Goal: Check status: Check status

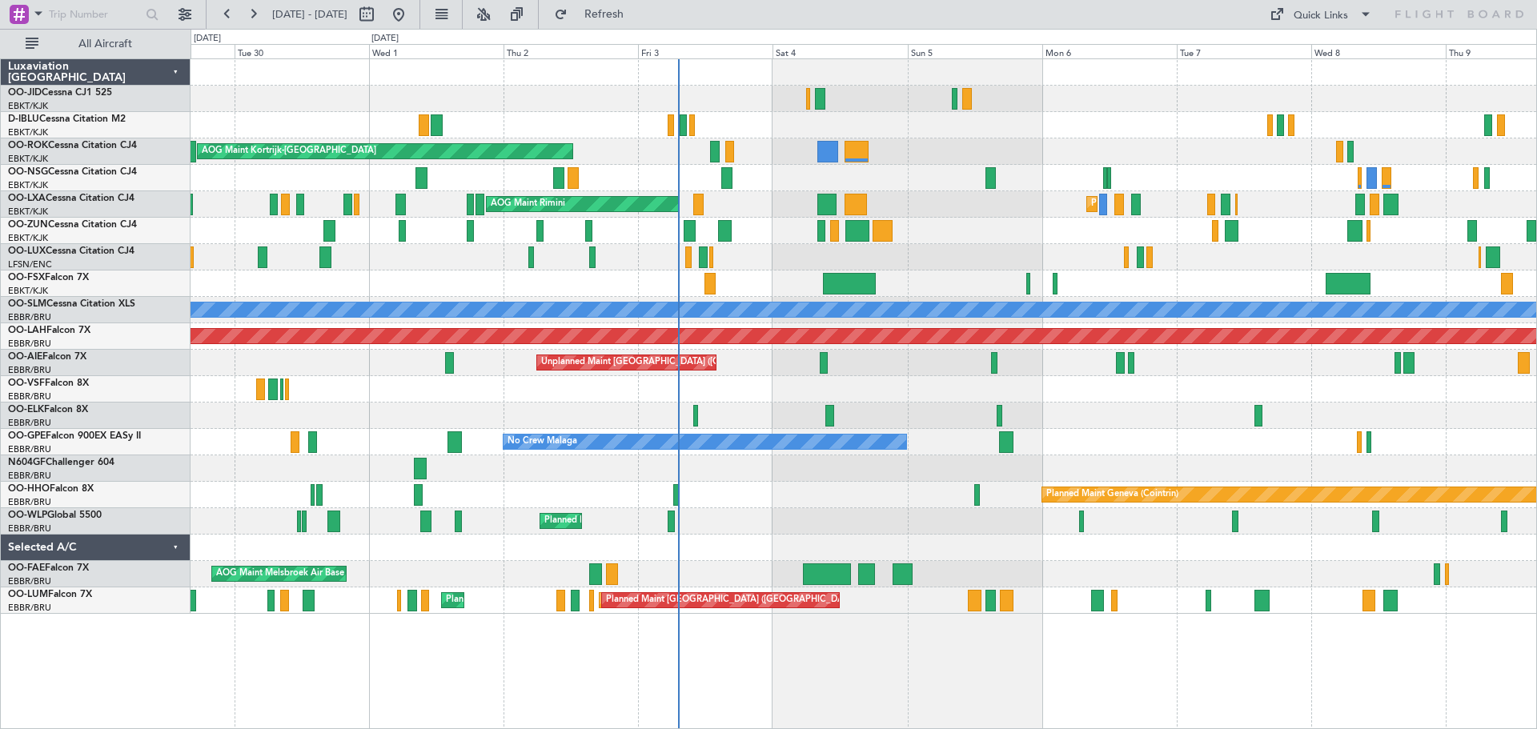
click at [1030, 242] on div at bounding box center [862, 231] width 1345 height 26
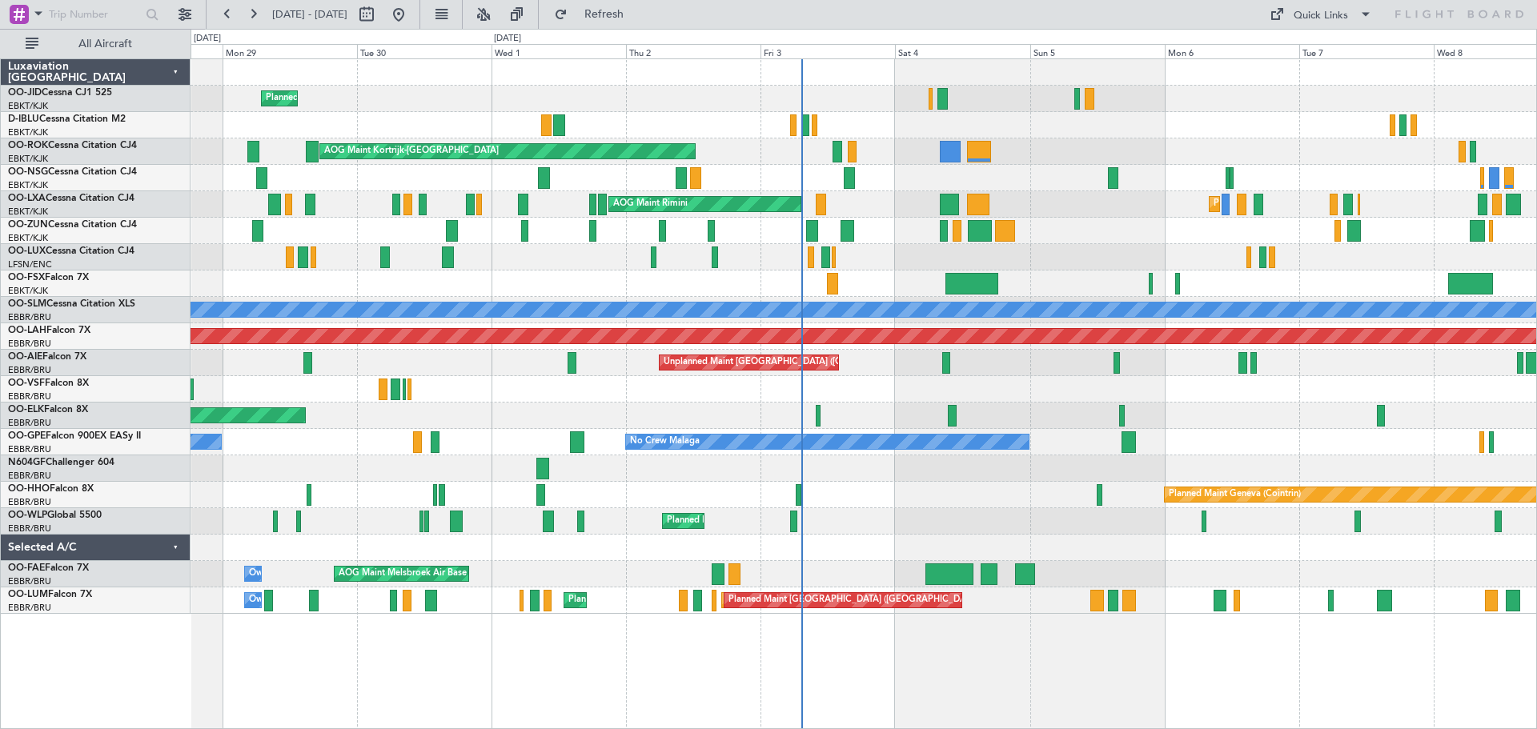
click at [903, 179] on div "Planned Maint [GEOGRAPHIC_DATA] ([GEOGRAPHIC_DATA])" at bounding box center [862, 178] width 1345 height 26
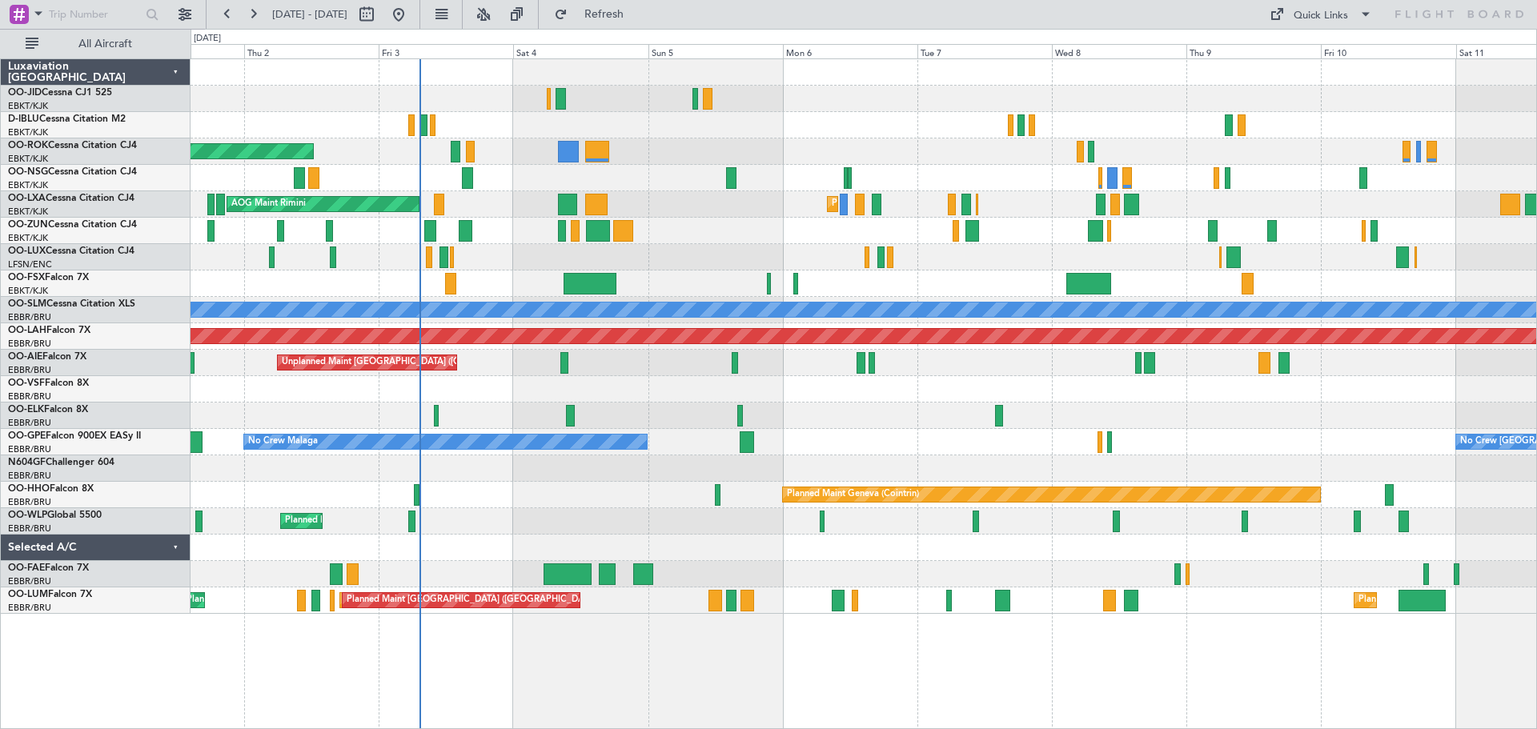
click at [592, 176] on div "Planned Maint Kortrijk-[GEOGRAPHIC_DATA] AOG Maint [GEOGRAPHIC_DATA]-[GEOGRAPHI…" at bounding box center [862, 336] width 1345 height 555
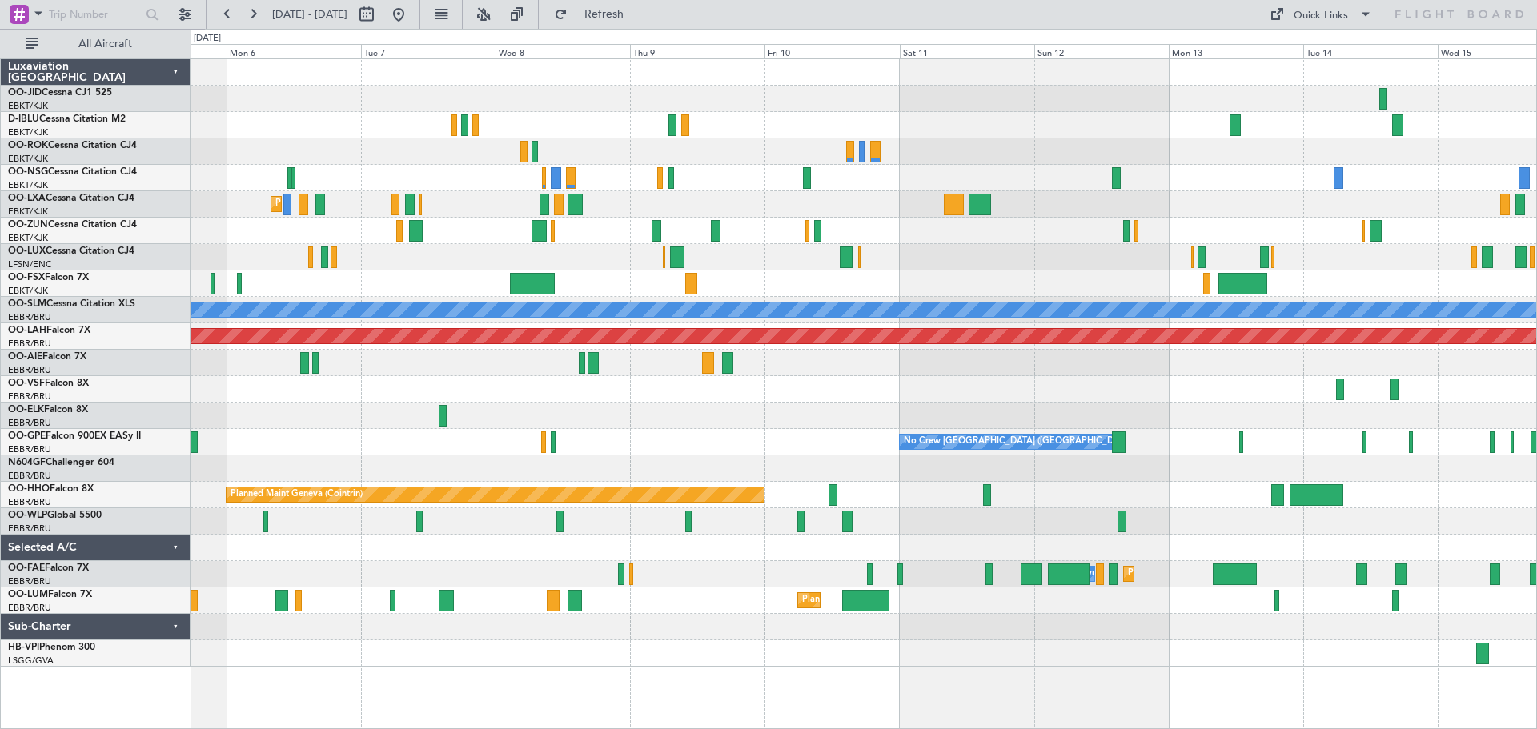
click at [1239, 272] on div "No Crew Kortrijk-[GEOGRAPHIC_DATA] Planned Maint [GEOGRAPHIC_DATA]-[GEOGRAPHIC_…" at bounding box center [862, 363] width 1345 height 608
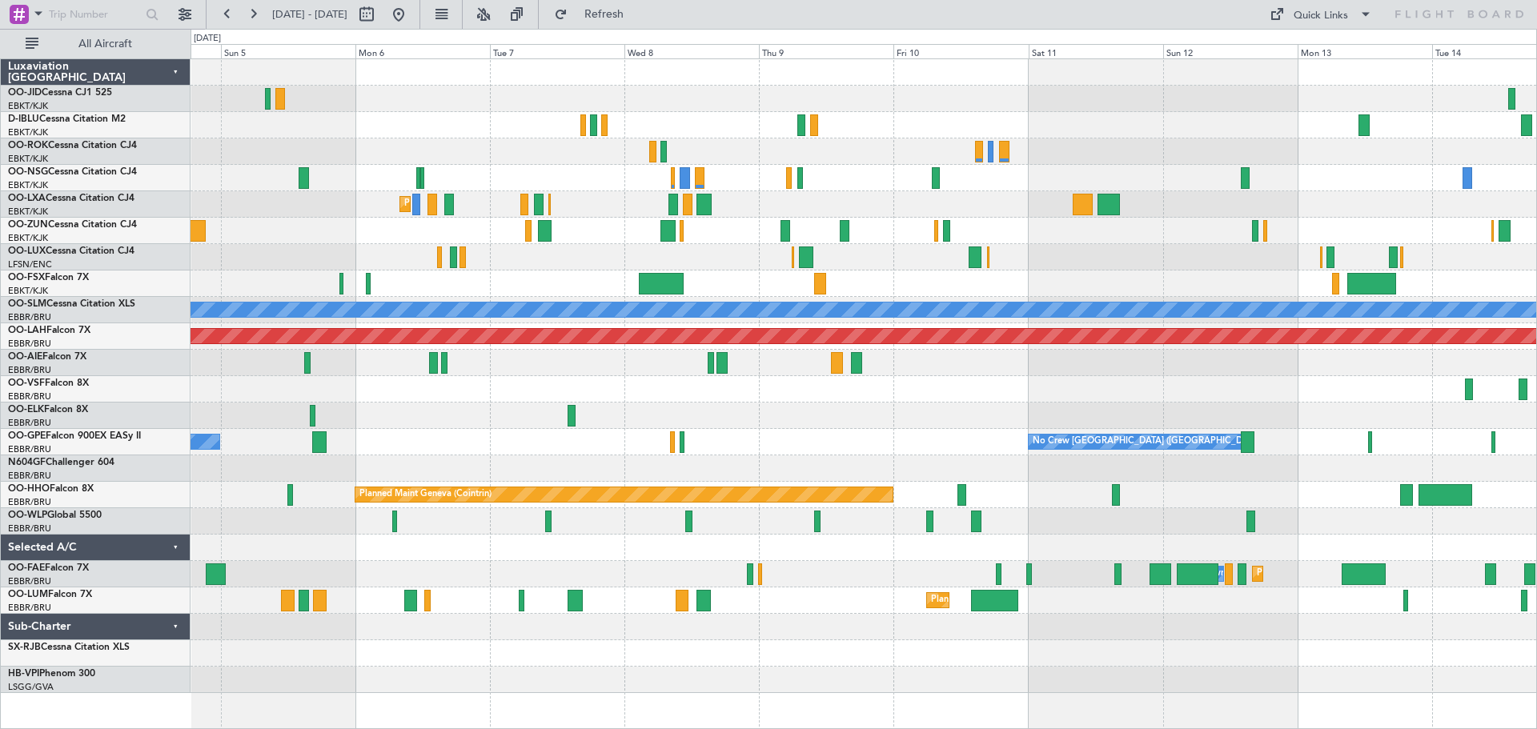
click at [1490, 192] on div "No Crew Kortrijk-[GEOGRAPHIC_DATA] AOG Maint [GEOGRAPHIC_DATA]-[GEOGRAPHIC_DATA…" at bounding box center [862, 376] width 1345 height 634
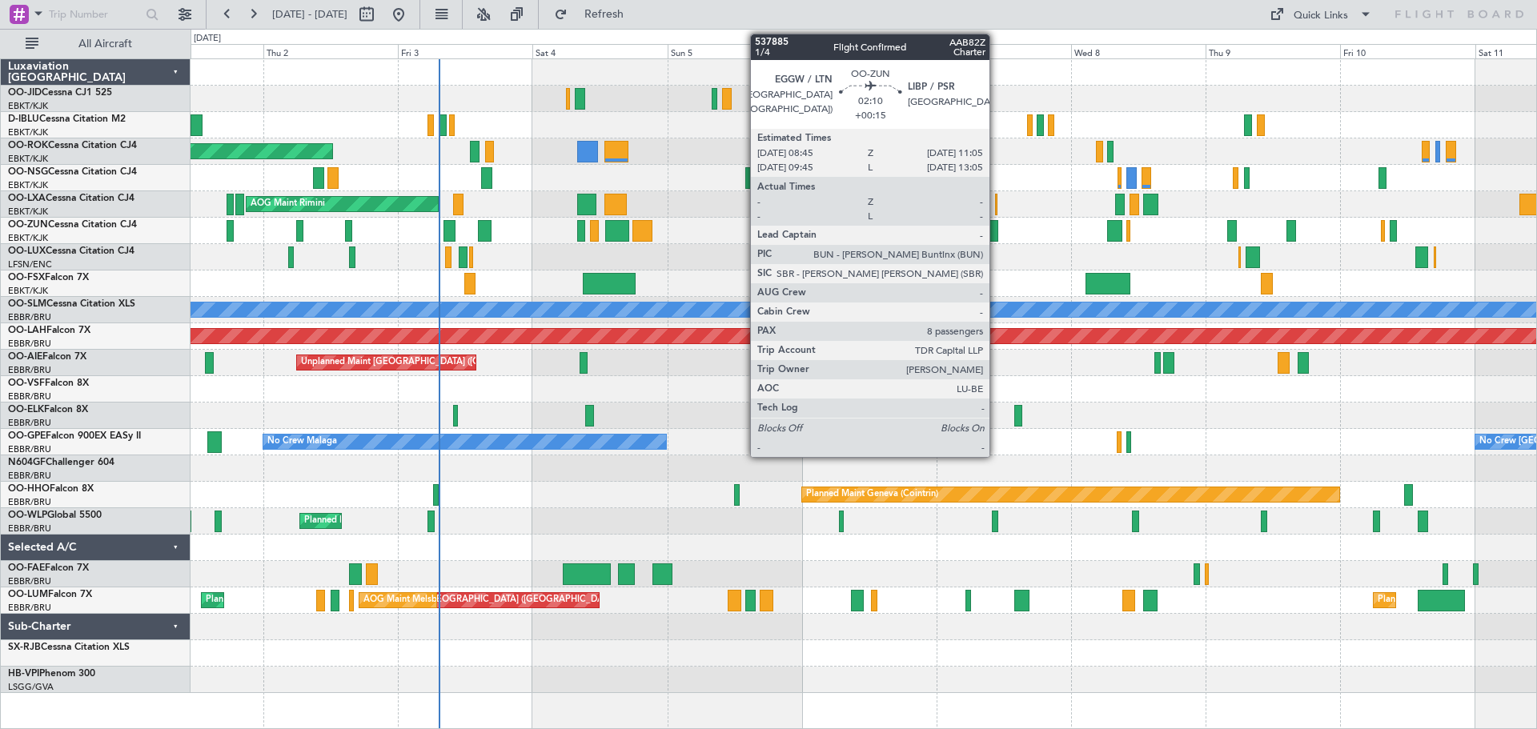
click at [1536, 223] on div "Planned Maint Kortrijk-[GEOGRAPHIC_DATA] AOG Maint [GEOGRAPHIC_DATA]-[GEOGRAPHI…" at bounding box center [768, 379] width 1537 height 700
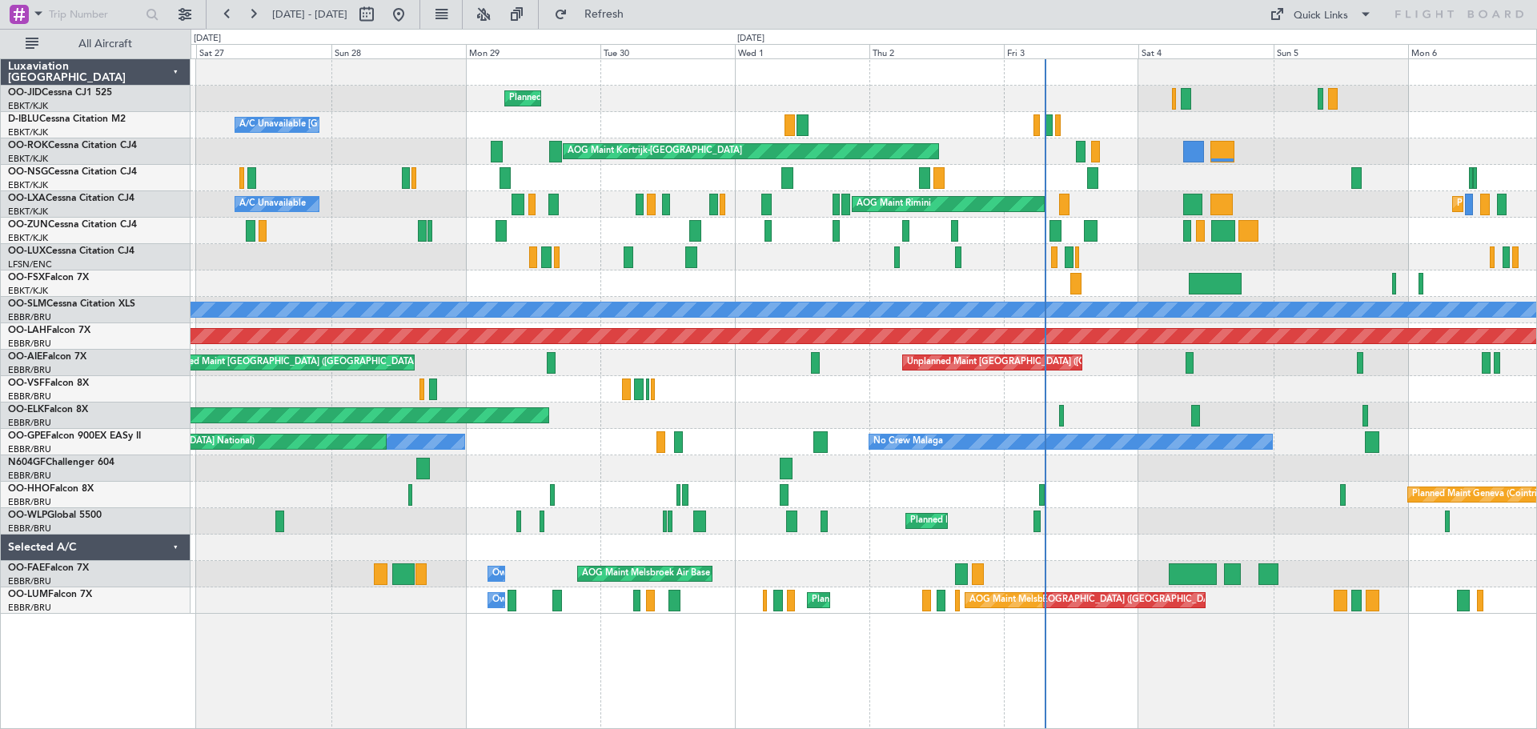
click at [808, 282] on div "Planned Maint Kortrijk-[GEOGRAPHIC_DATA] A/C Unavailable [GEOGRAPHIC_DATA]-[GEO…" at bounding box center [862, 336] width 1345 height 555
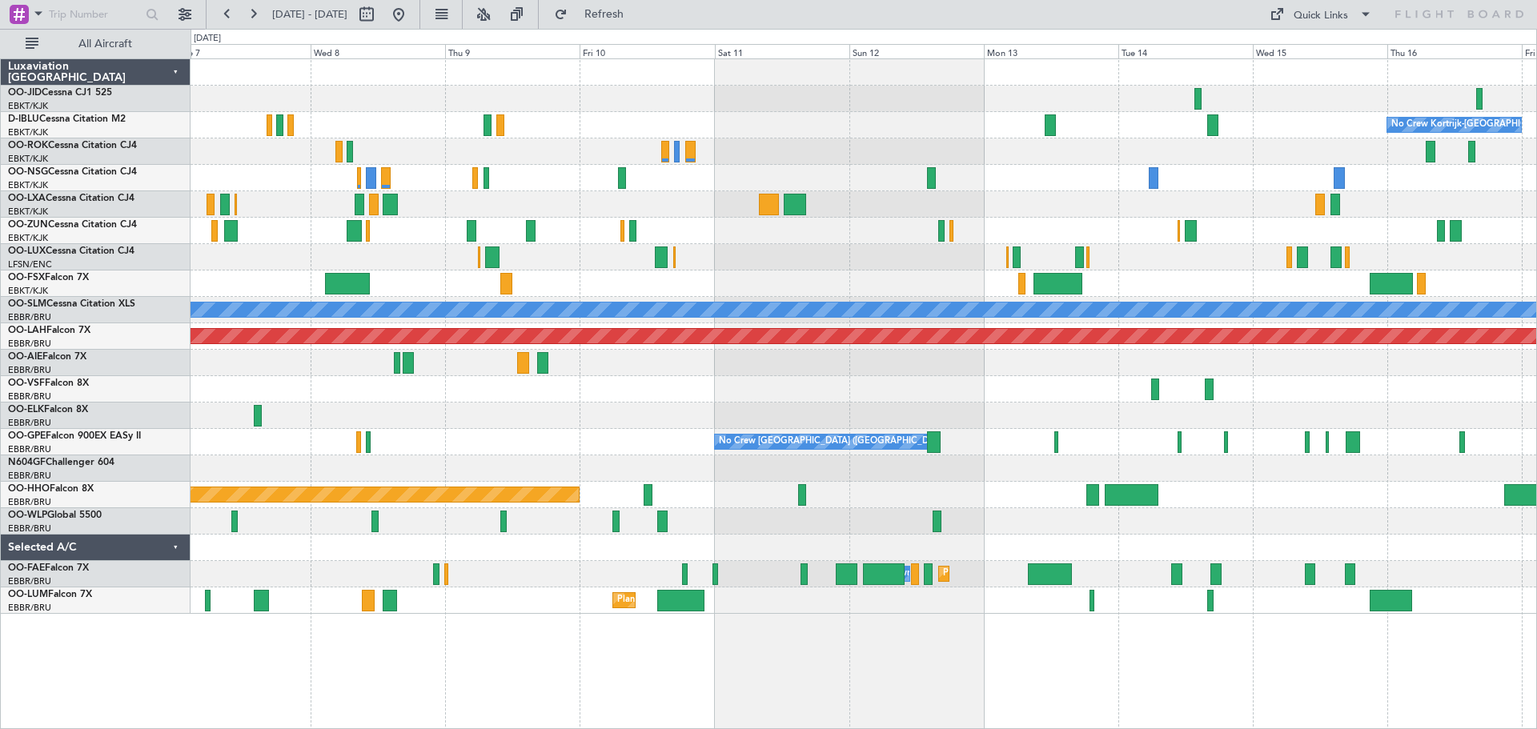
click at [543, 279] on div "No Crew Kortrijk-[GEOGRAPHIC_DATA] Planned Maint [GEOGRAPHIC_DATA]-[GEOGRAPHIC_…" at bounding box center [862, 336] width 1345 height 555
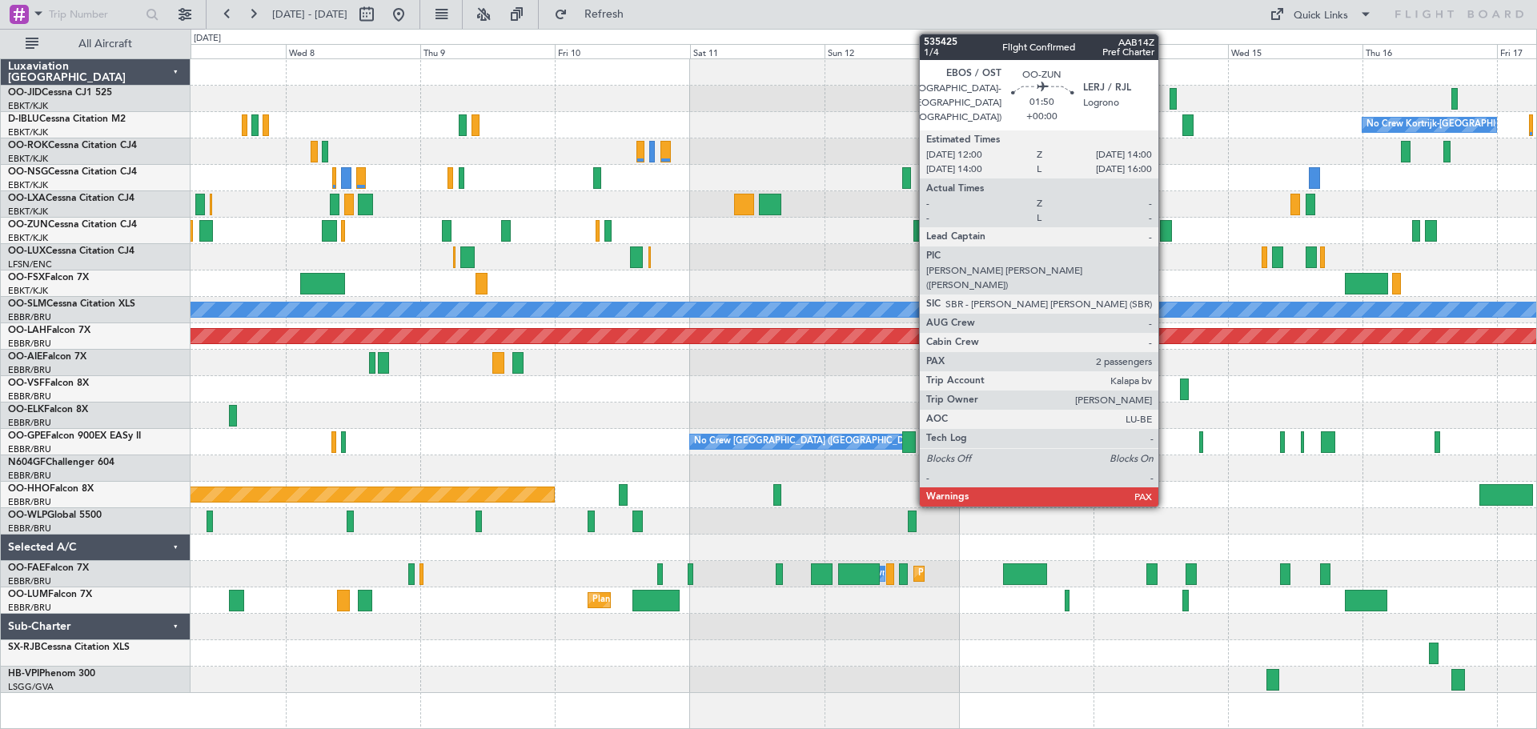
click at [1165, 231] on div at bounding box center [1166, 231] width 12 height 22
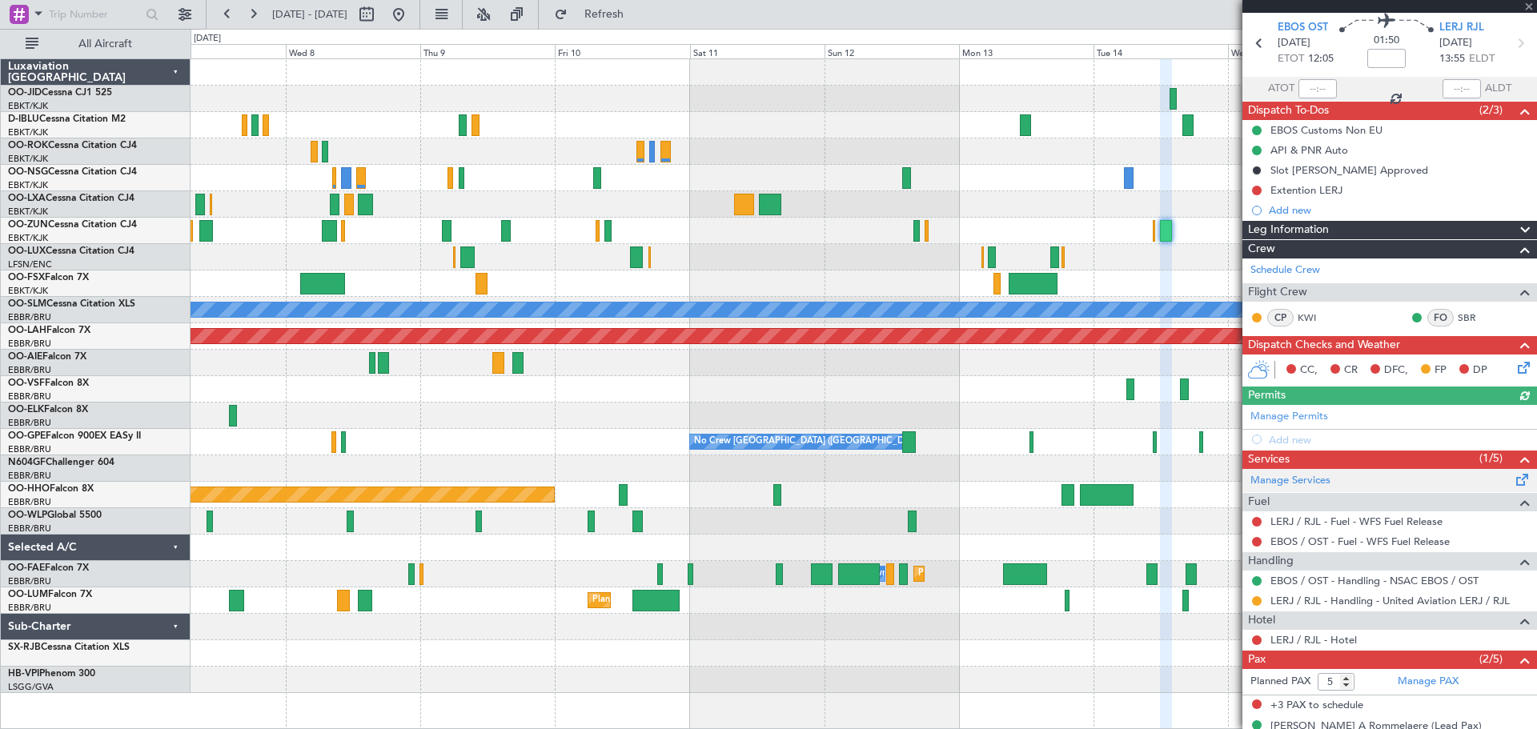
scroll to position [114, 0]
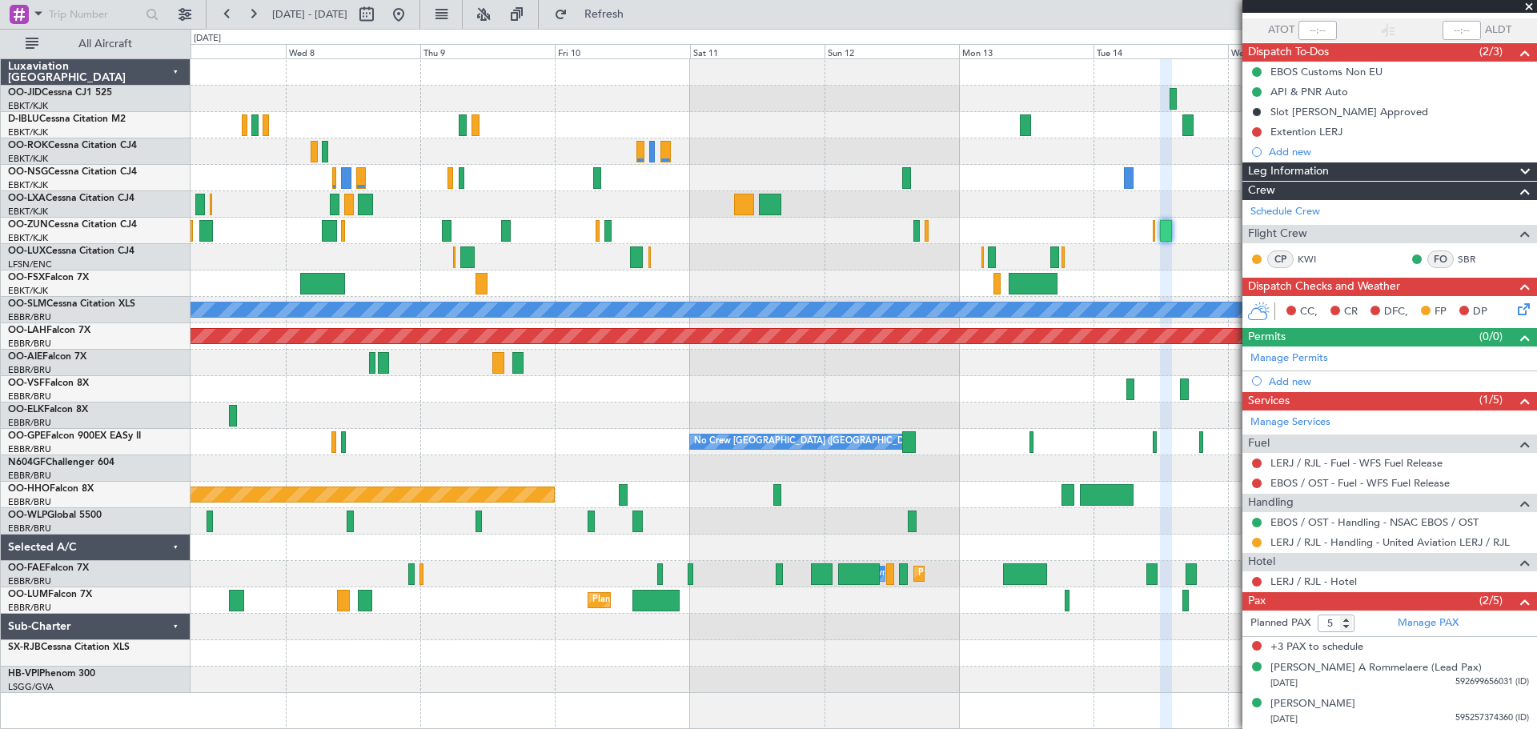
click at [1530, 6] on span at bounding box center [1529, 7] width 16 height 14
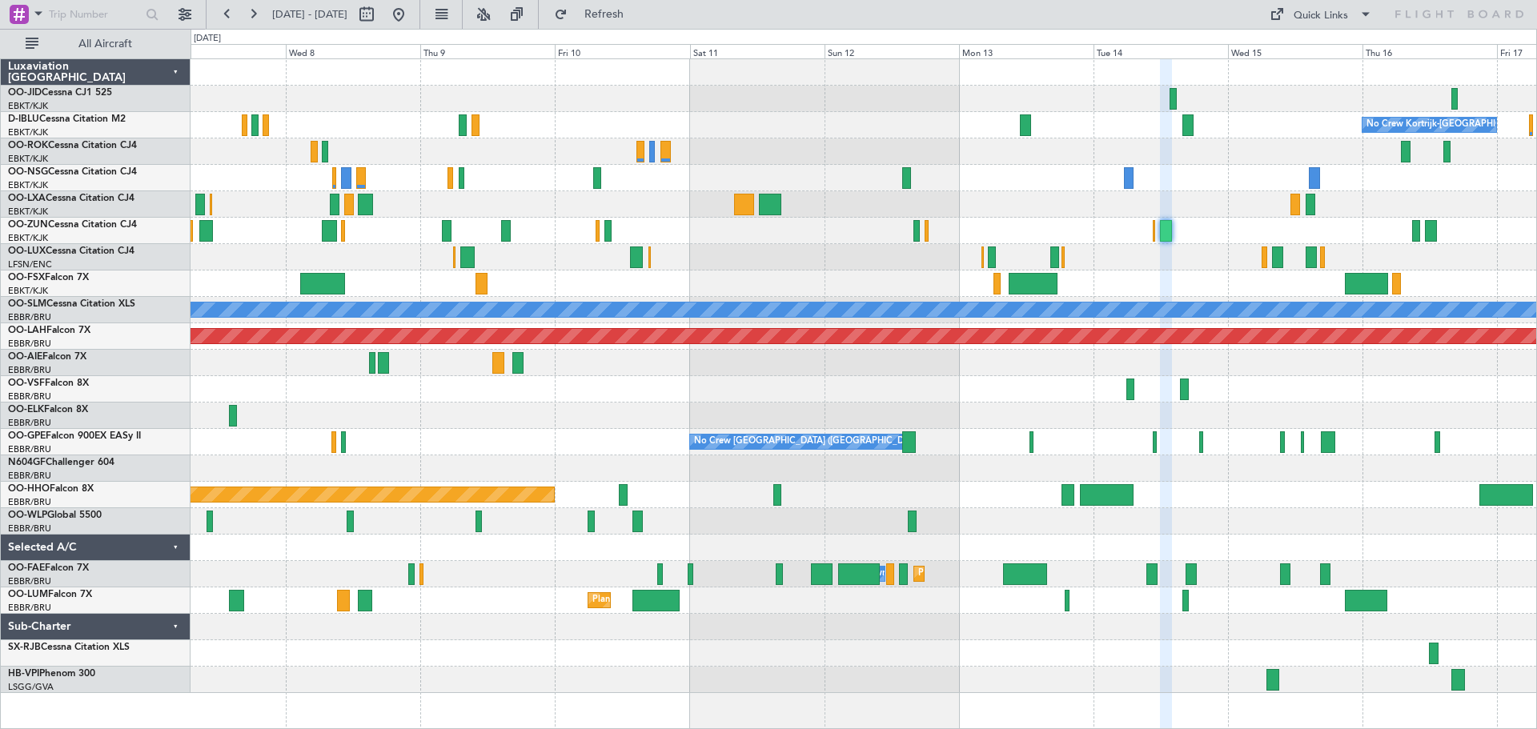
type input "0"
click at [1235, 249] on div "No Crew Kortrijk-[GEOGRAPHIC_DATA] Planned Maint [GEOGRAPHIC_DATA]-[GEOGRAPHIC_…" at bounding box center [862, 376] width 1345 height 634
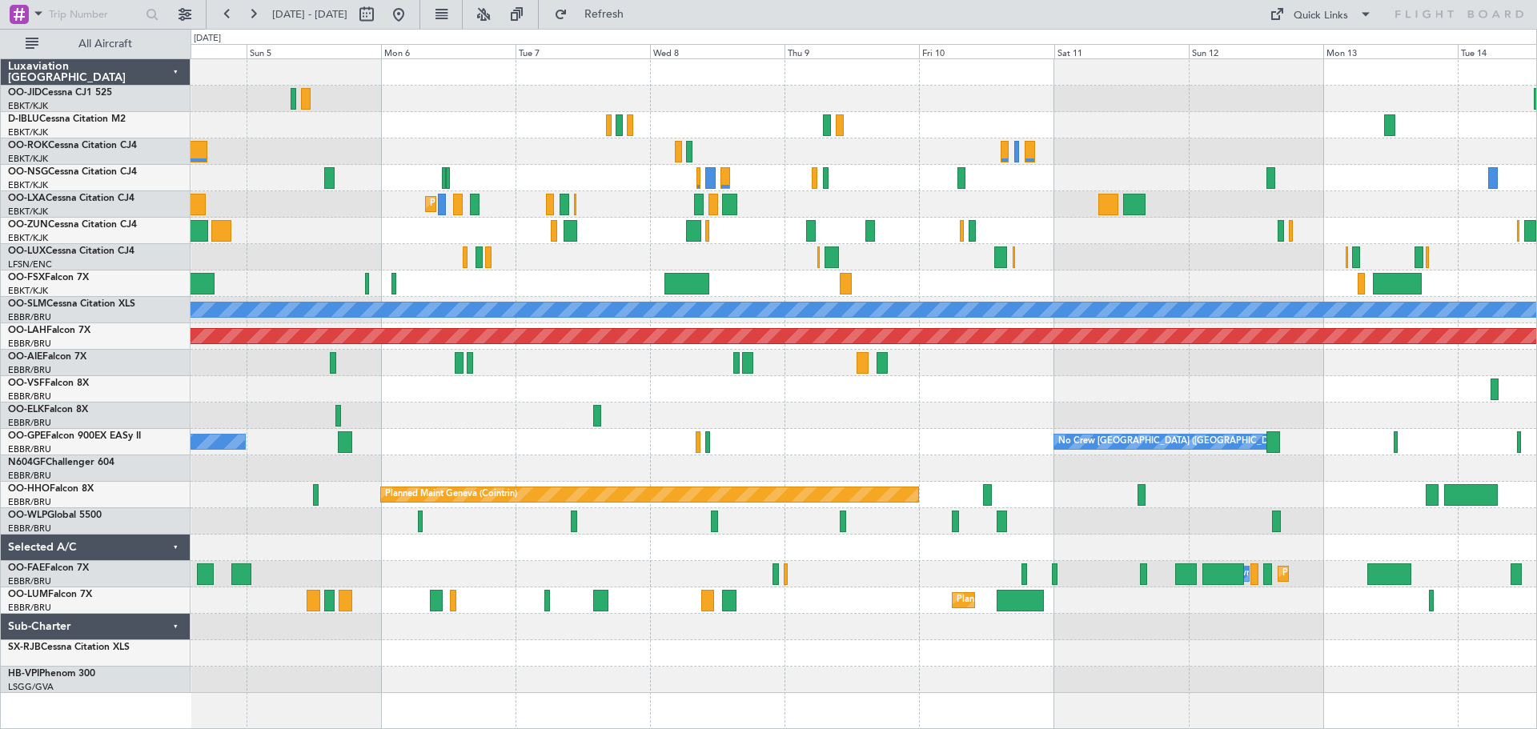
click at [1392, 253] on div at bounding box center [862, 257] width 1345 height 26
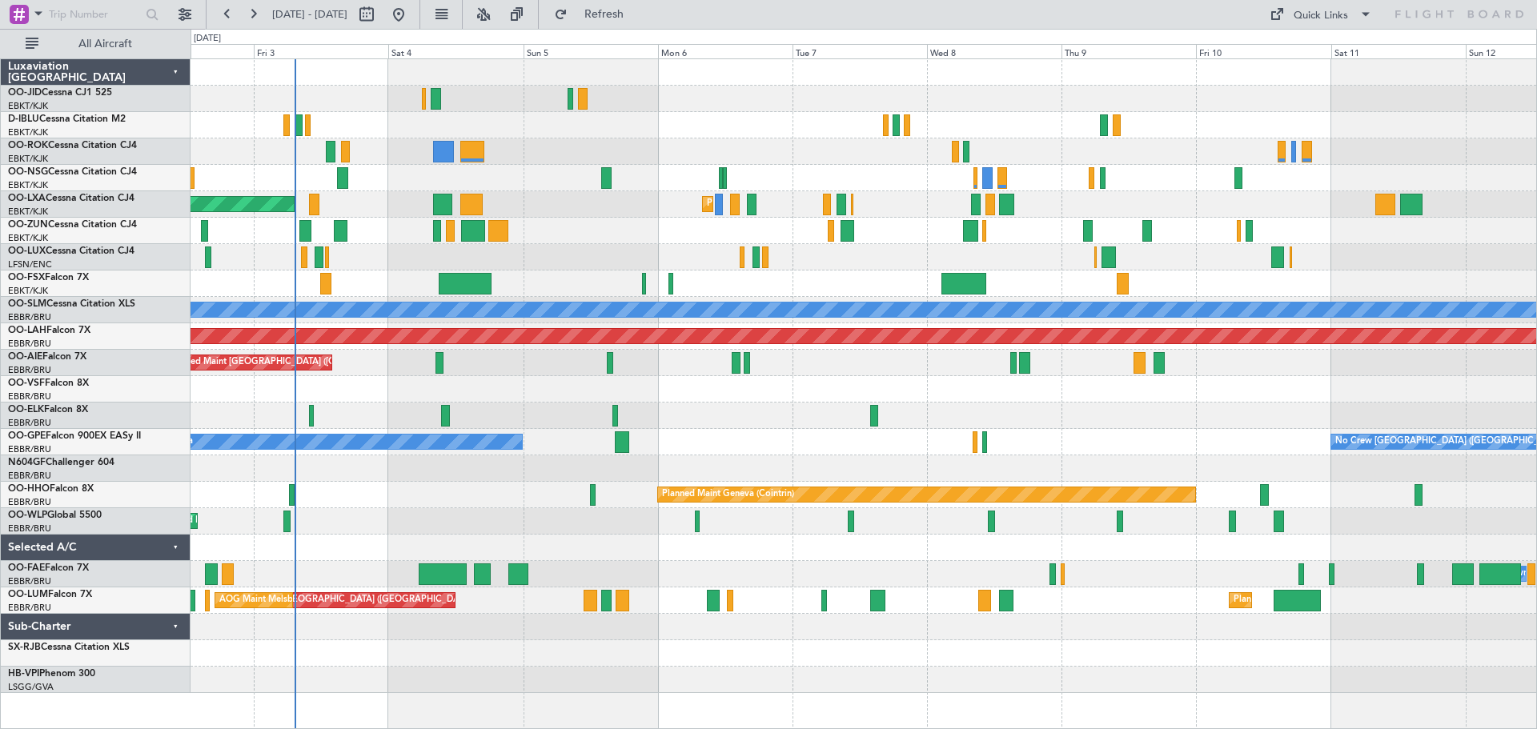
click at [1514, 262] on div at bounding box center [862, 257] width 1345 height 26
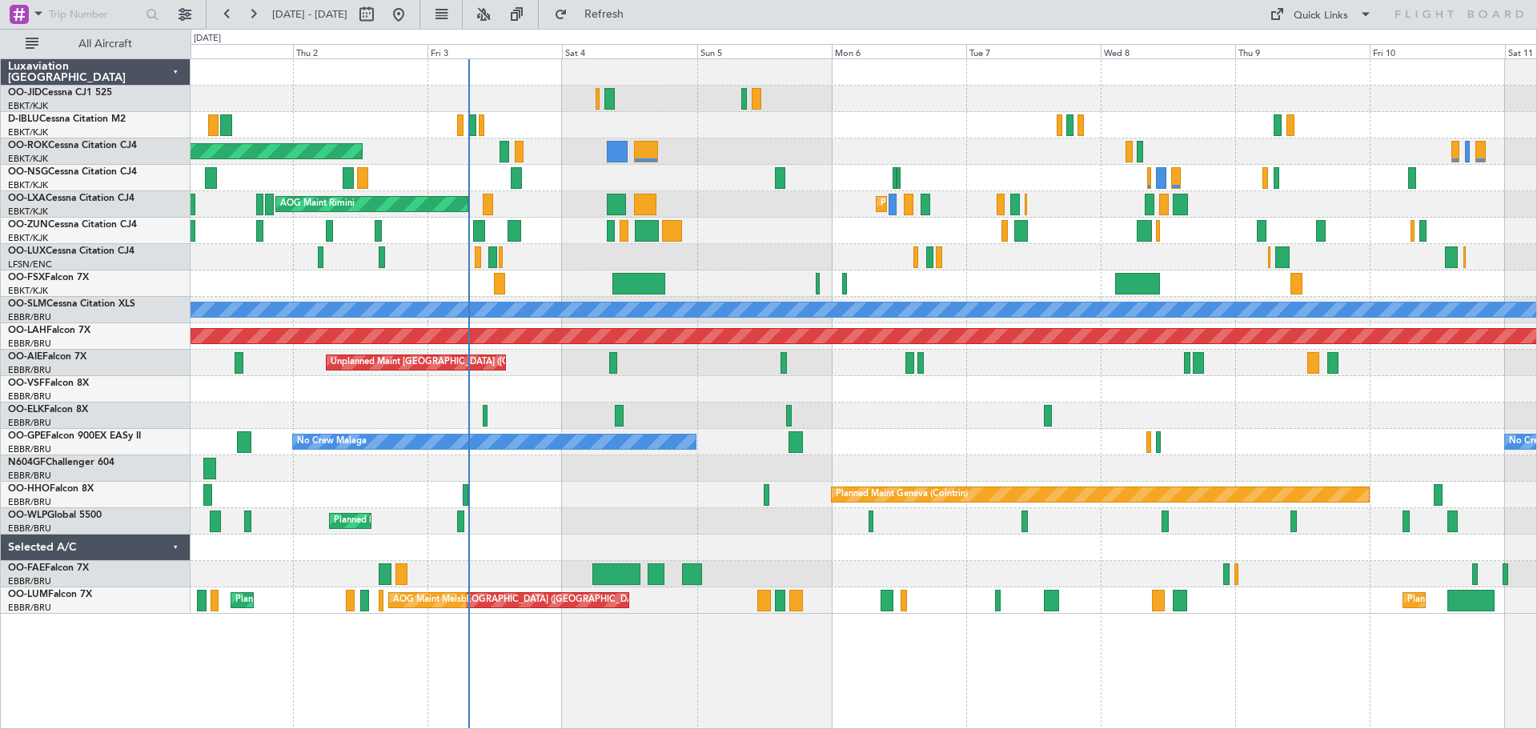
click at [978, 251] on div at bounding box center [862, 257] width 1345 height 26
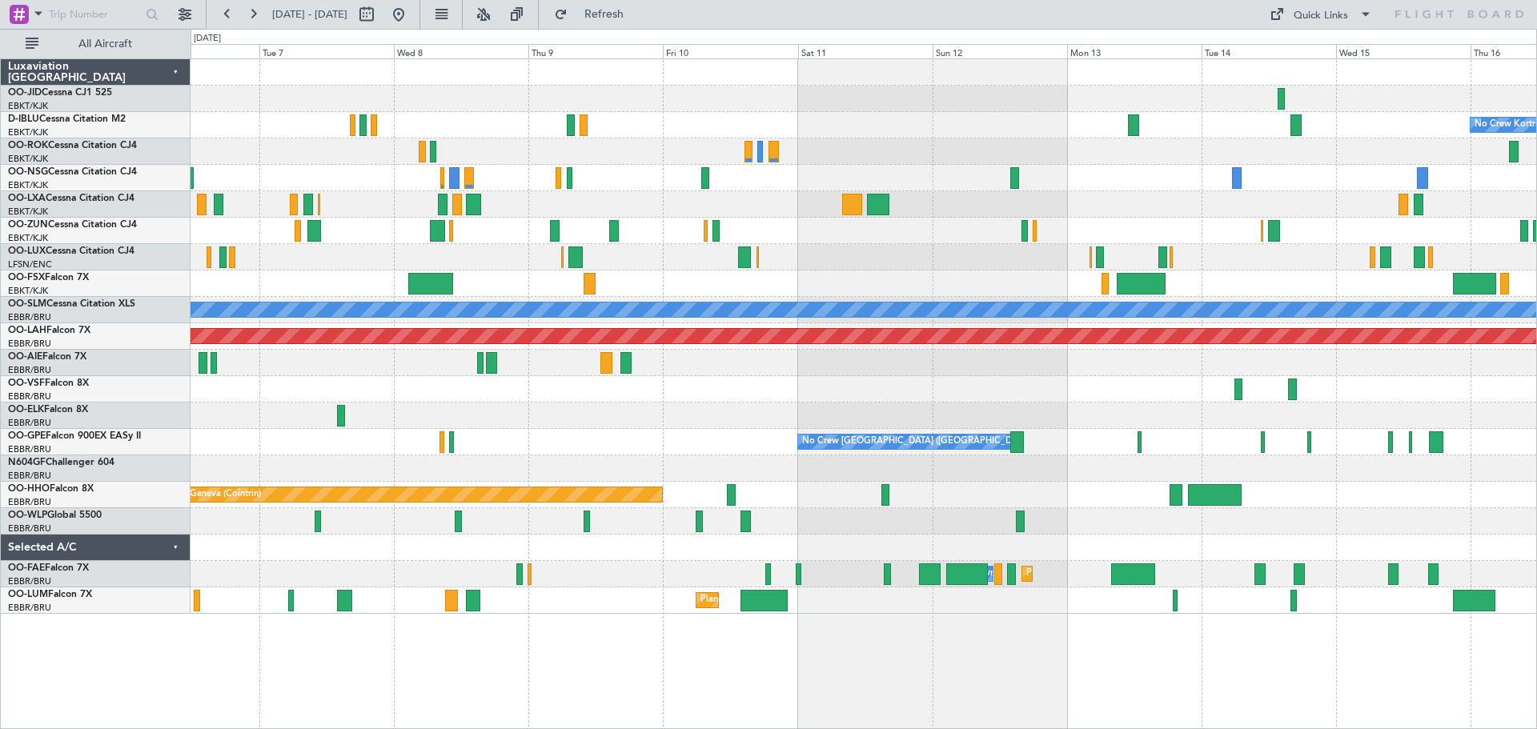
click at [688, 222] on div at bounding box center [862, 231] width 1345 height 26
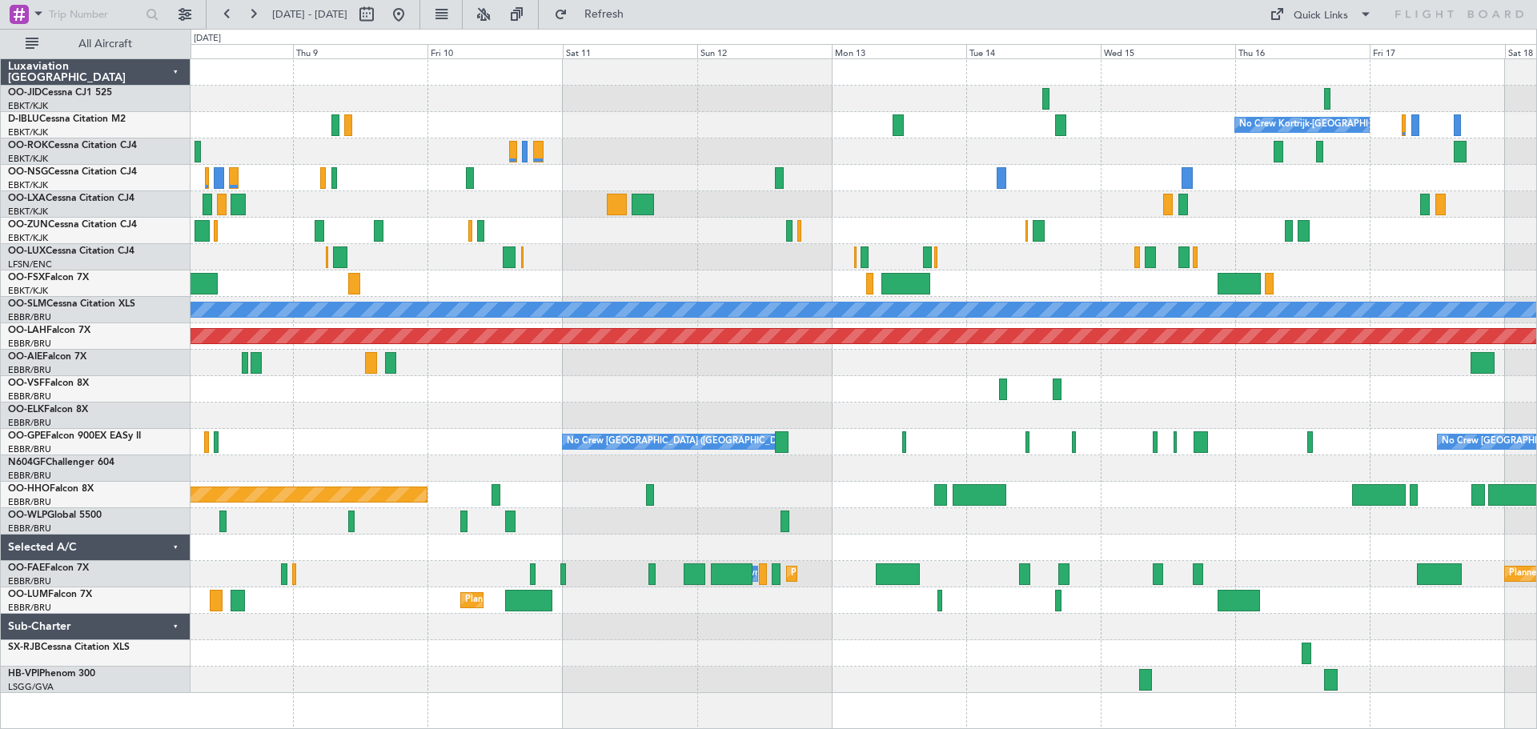
click at [1149, 268] on div "No Crew Kortrijk-[GEOGRAPHIC_DATA] Planned Maint [GEOGRAPHIC_DATA]-[GEOGRAPHIC_…" at bounding box center [862, 376] width 1345 height 634
